Goal: Find contact information: Find contact information

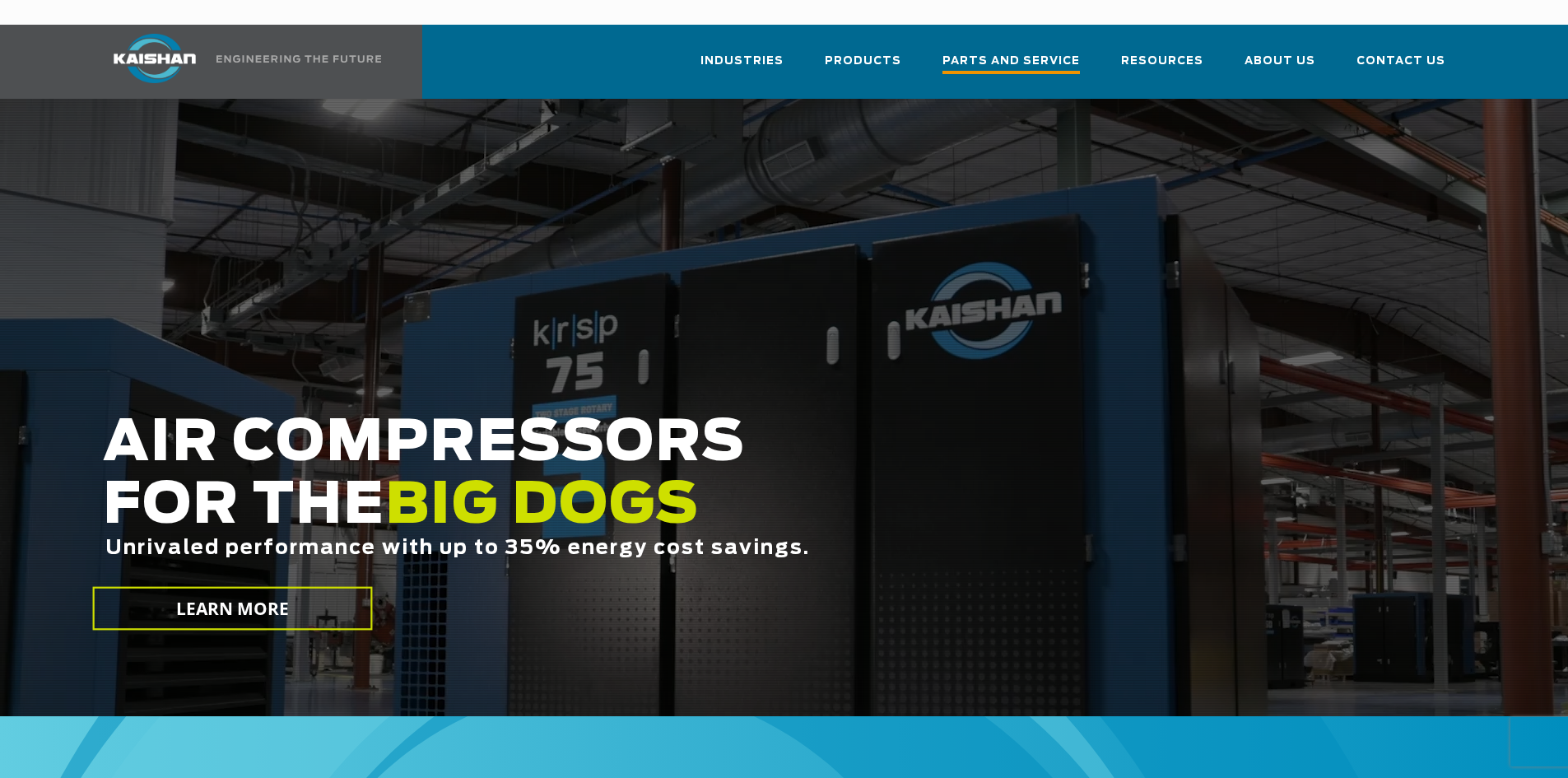
click at [1029, 52] on span "Parts and Service" at bounding box center [1011, 63] width 138 height 23
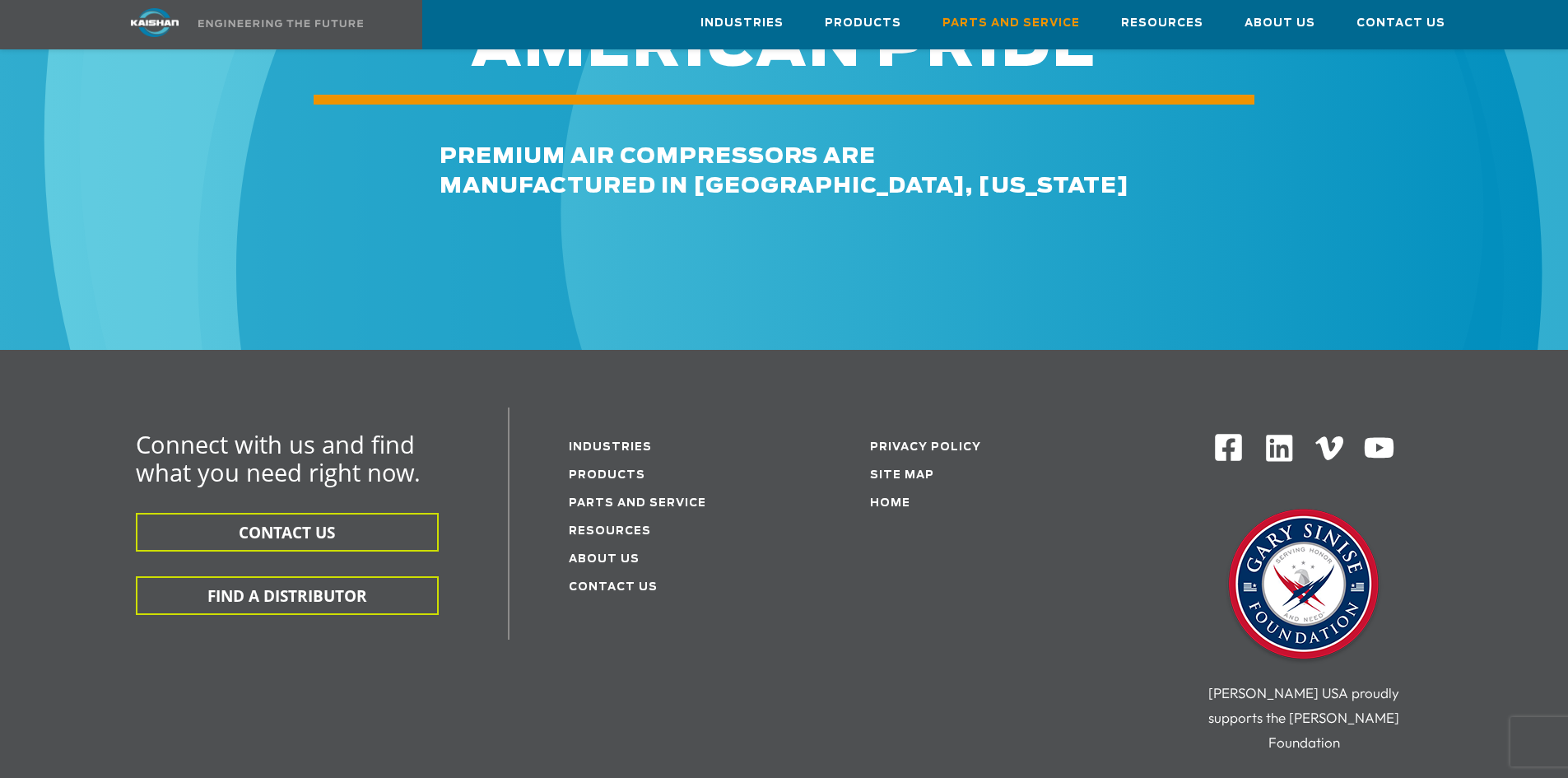
scroll to position [1976, 0]
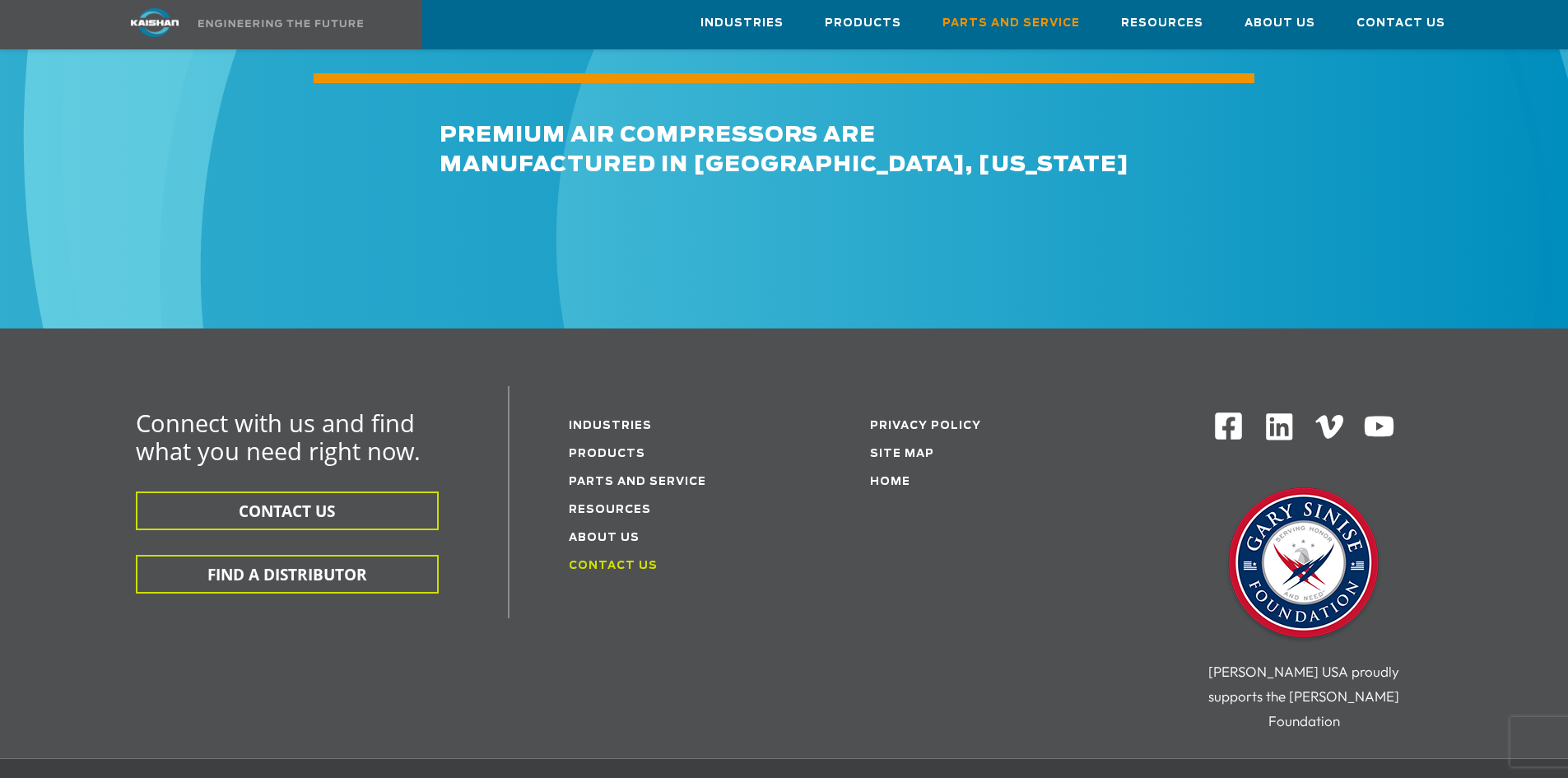
click at [593, 561] on link "Contact Us" at bounding box center [613, 566] width 89 height 10
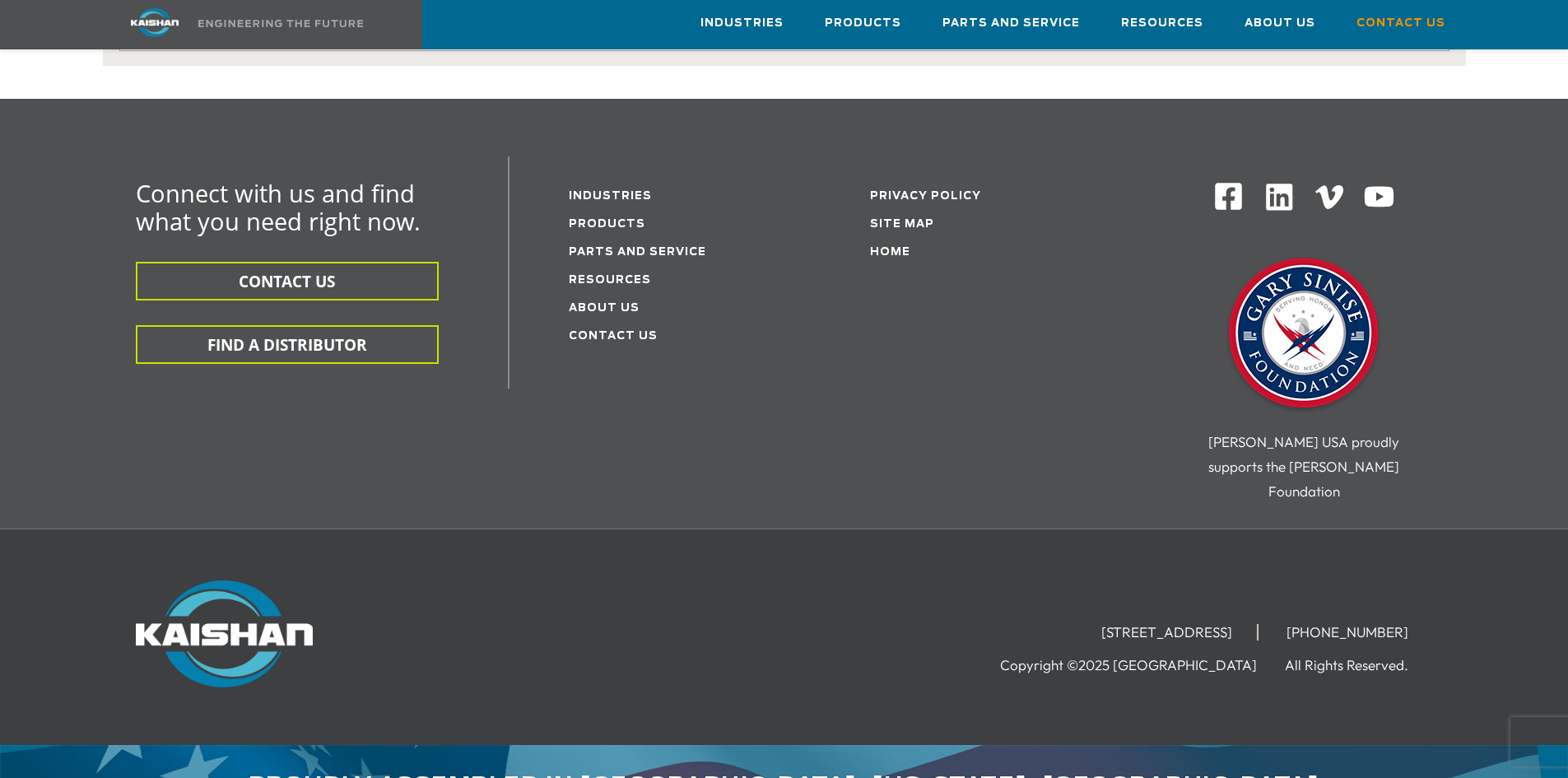
scroll to position [437, 0]
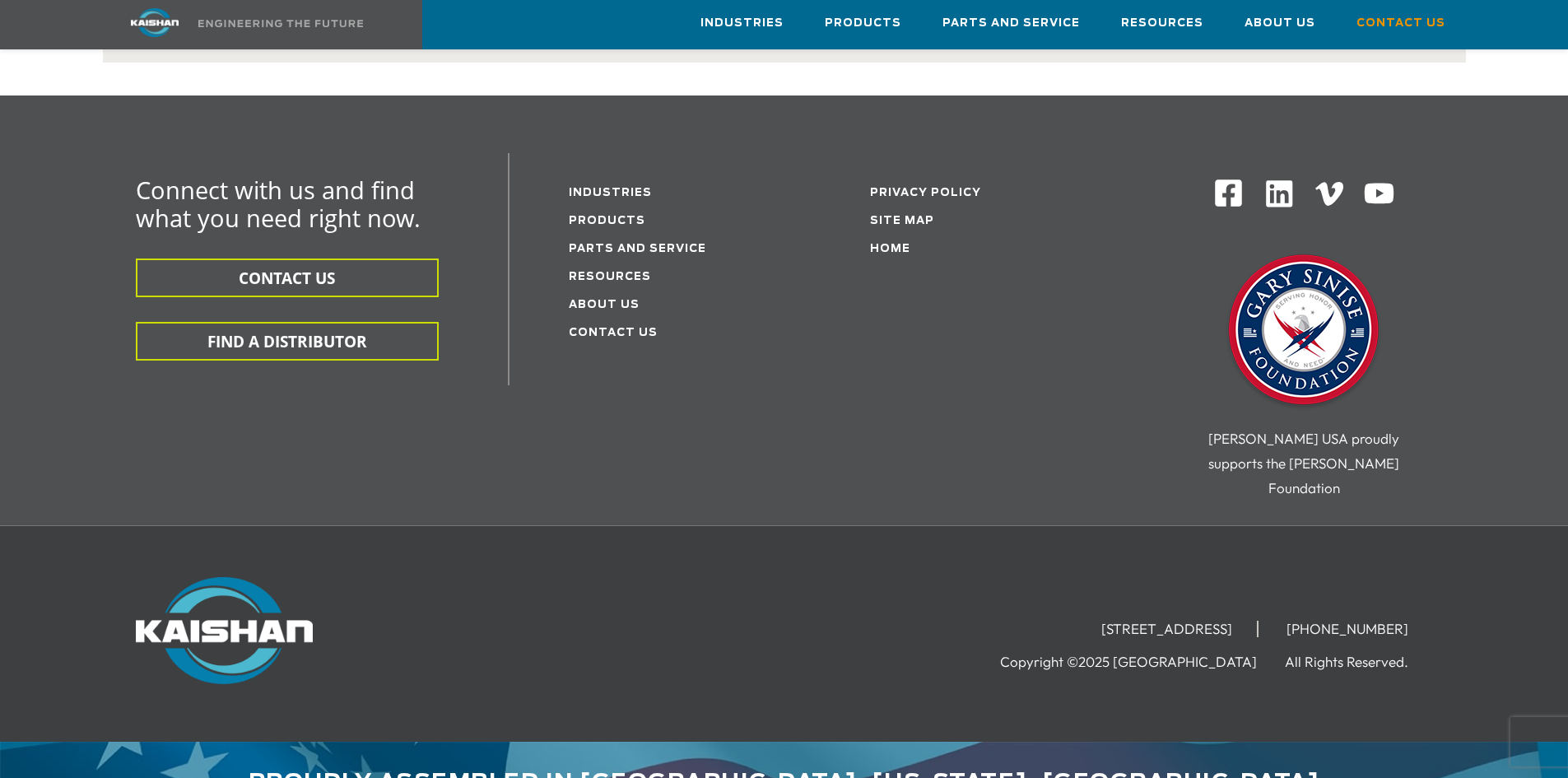
click at [1225, 177] on img at bounding box center [1228, 192] width 30 height 30
